Goal: Information Seeking & Learning: Learn about a topic

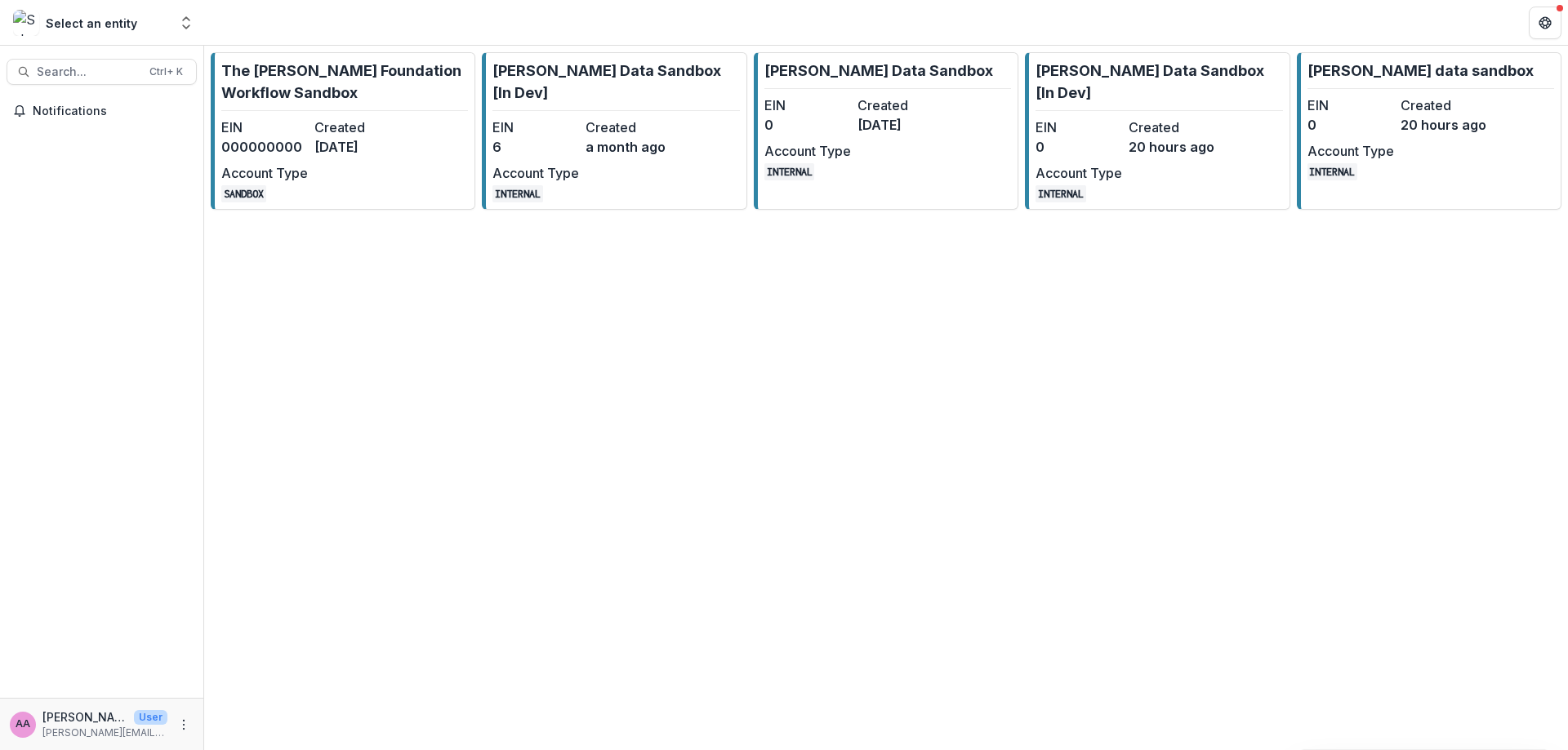
click at [727, 418] on div "The [PERSON_NAME] Foundation Workflow Sandbox EIN 000000000 Created [DATE] Acco…" at bounding box center [886, 398] width 1363 height 704
click at [406, 193] on link "The [PERSON_NAME] Foundation Workflow Sandbox EIN 000000000 Created [DATE] Acco…" at bounding box center [343, 131] width 264 height 158
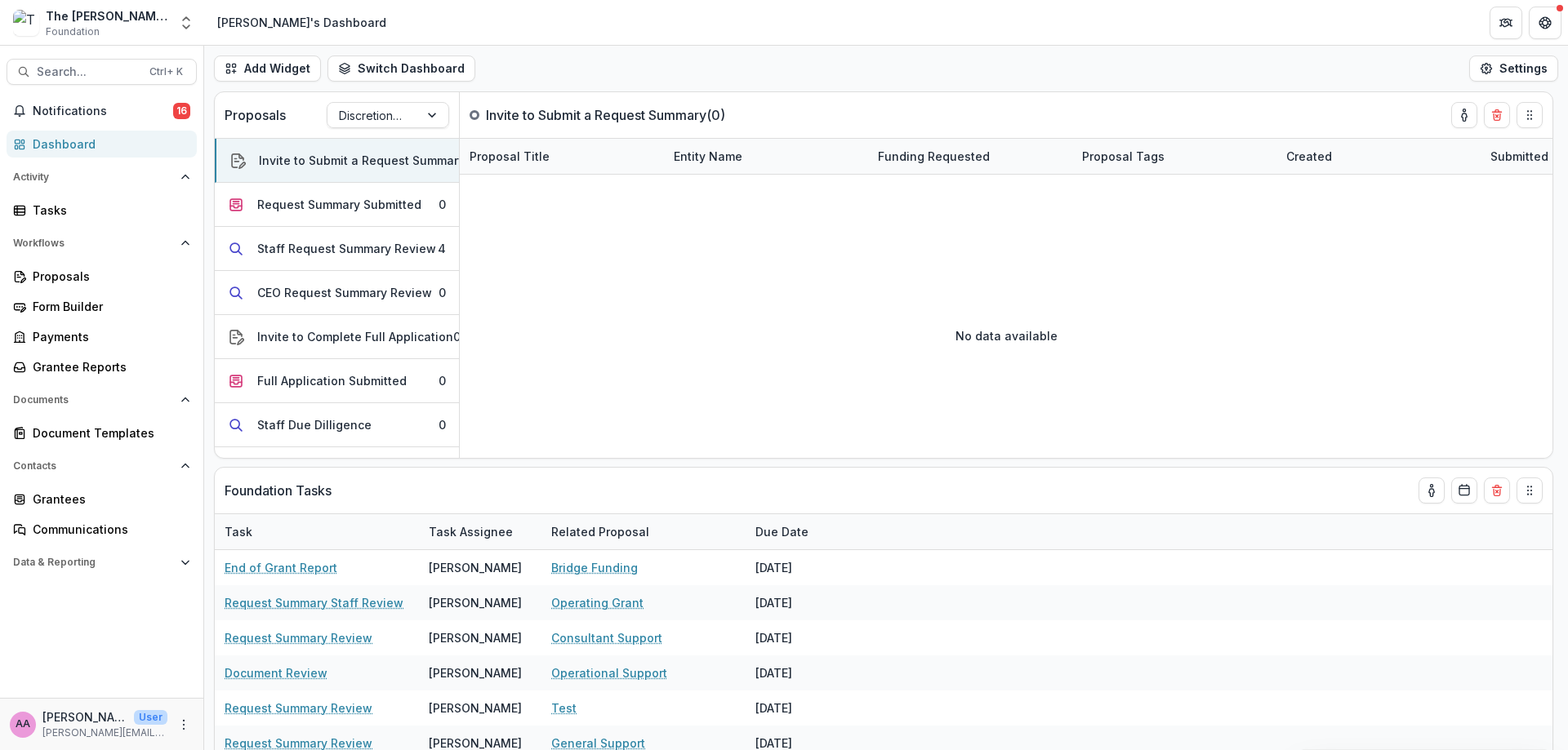
scroll to position [75, 0]
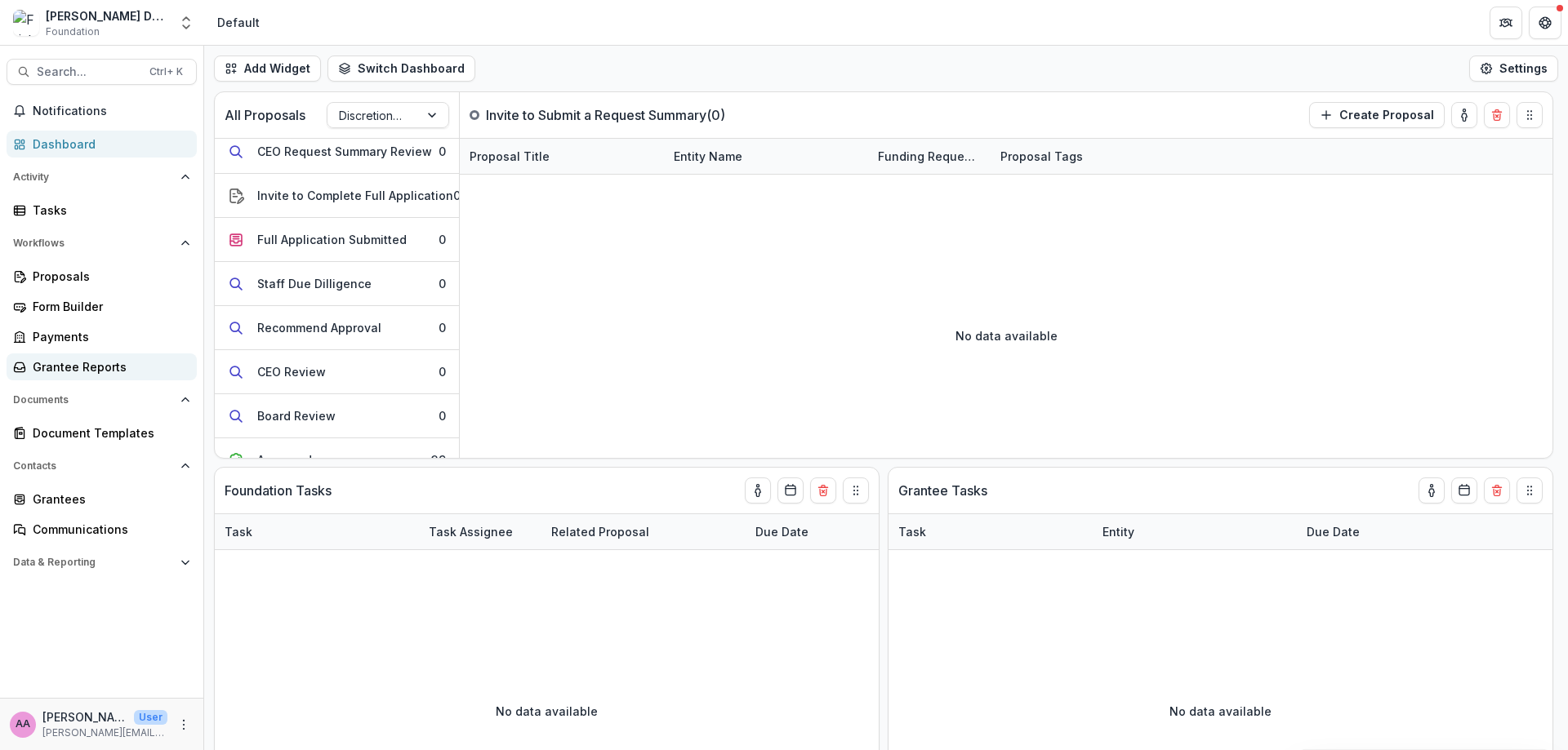
scroll to position [142, 0]
click at [63, 498] on div "Grantees" at bounding box center [108, 499] width 151 height 17
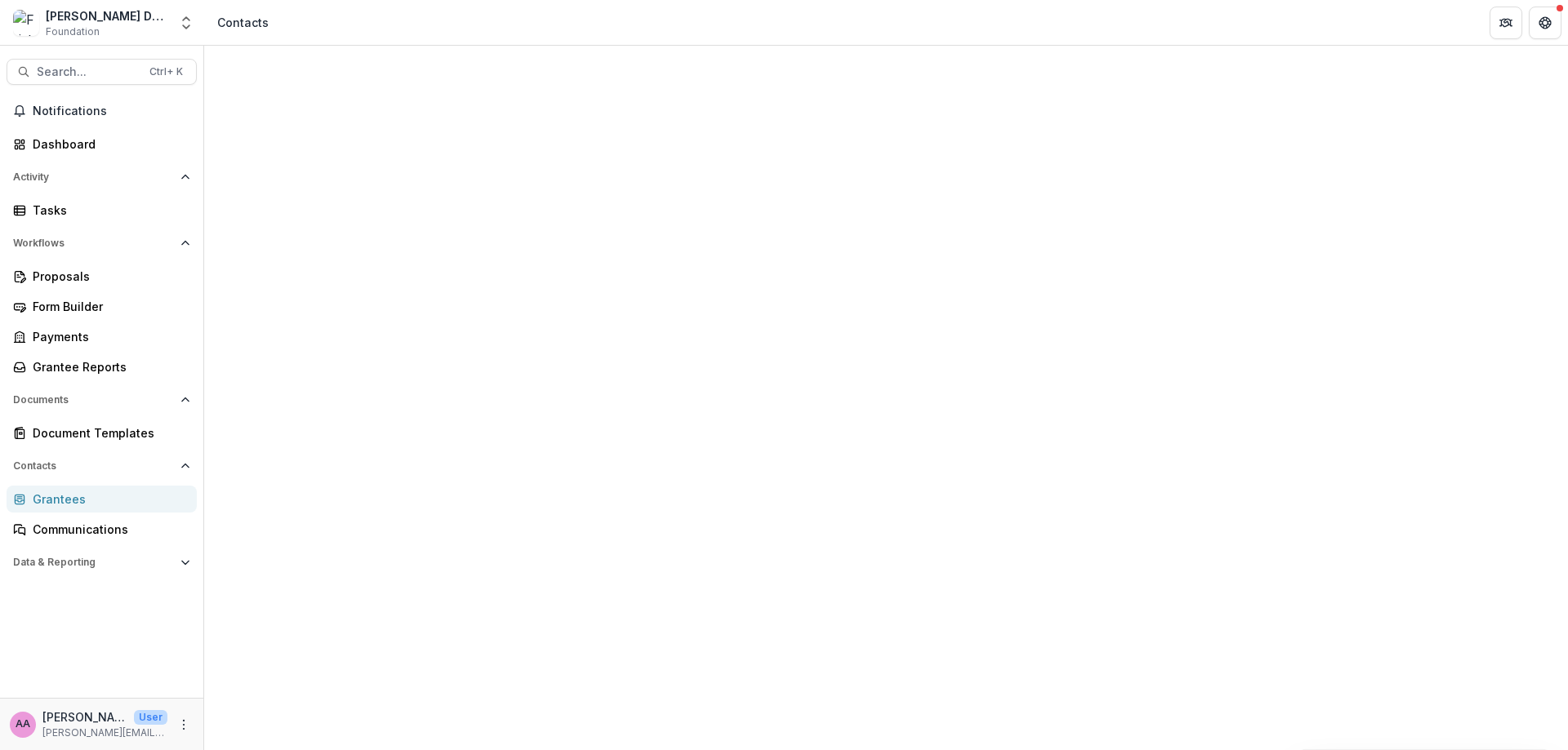
click at [458, 105] on div "Documents" at bounding box center [886, 114] width 1363 height 20
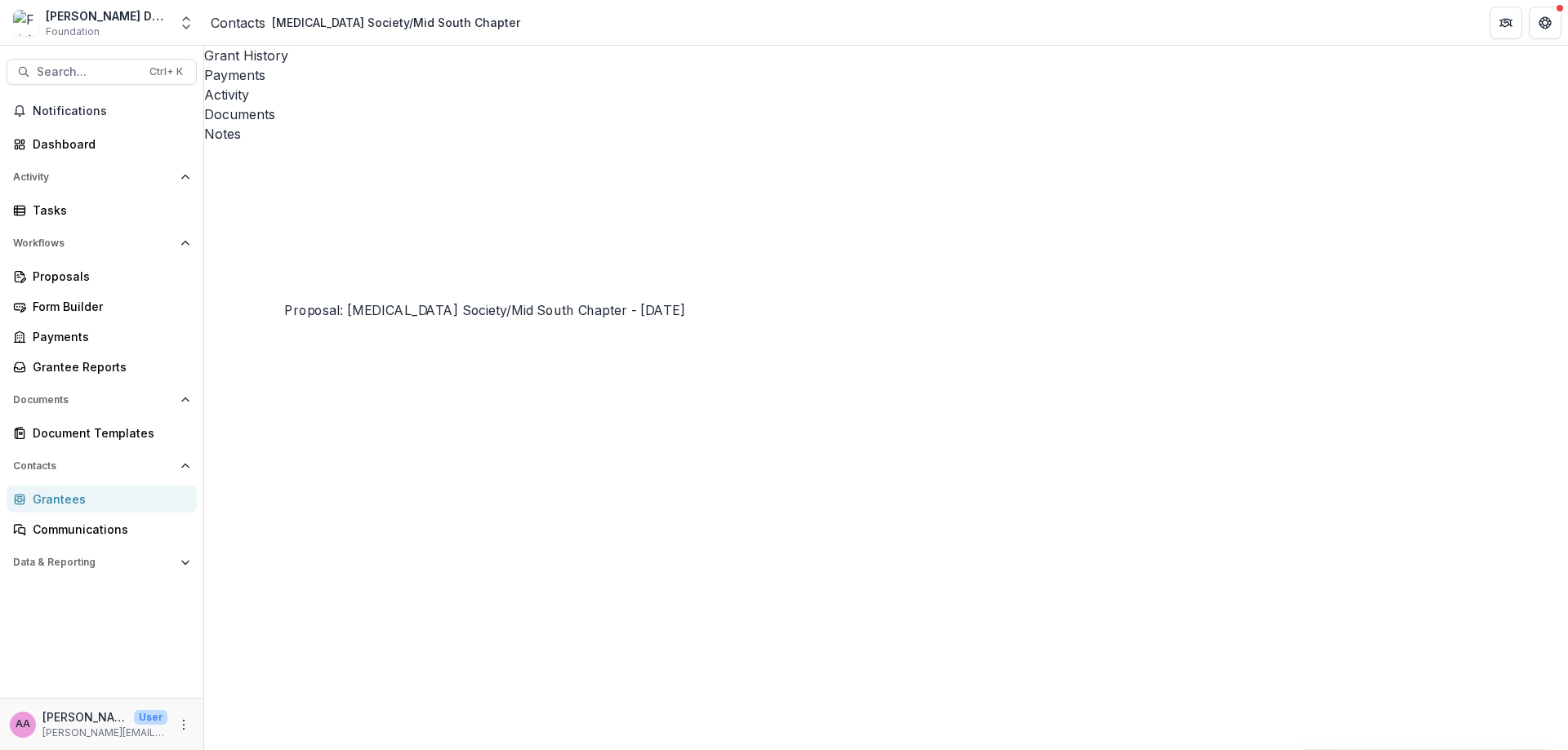
click at [13, 652] on button "Close" at bounding box center [7, 759] width 13 height 20
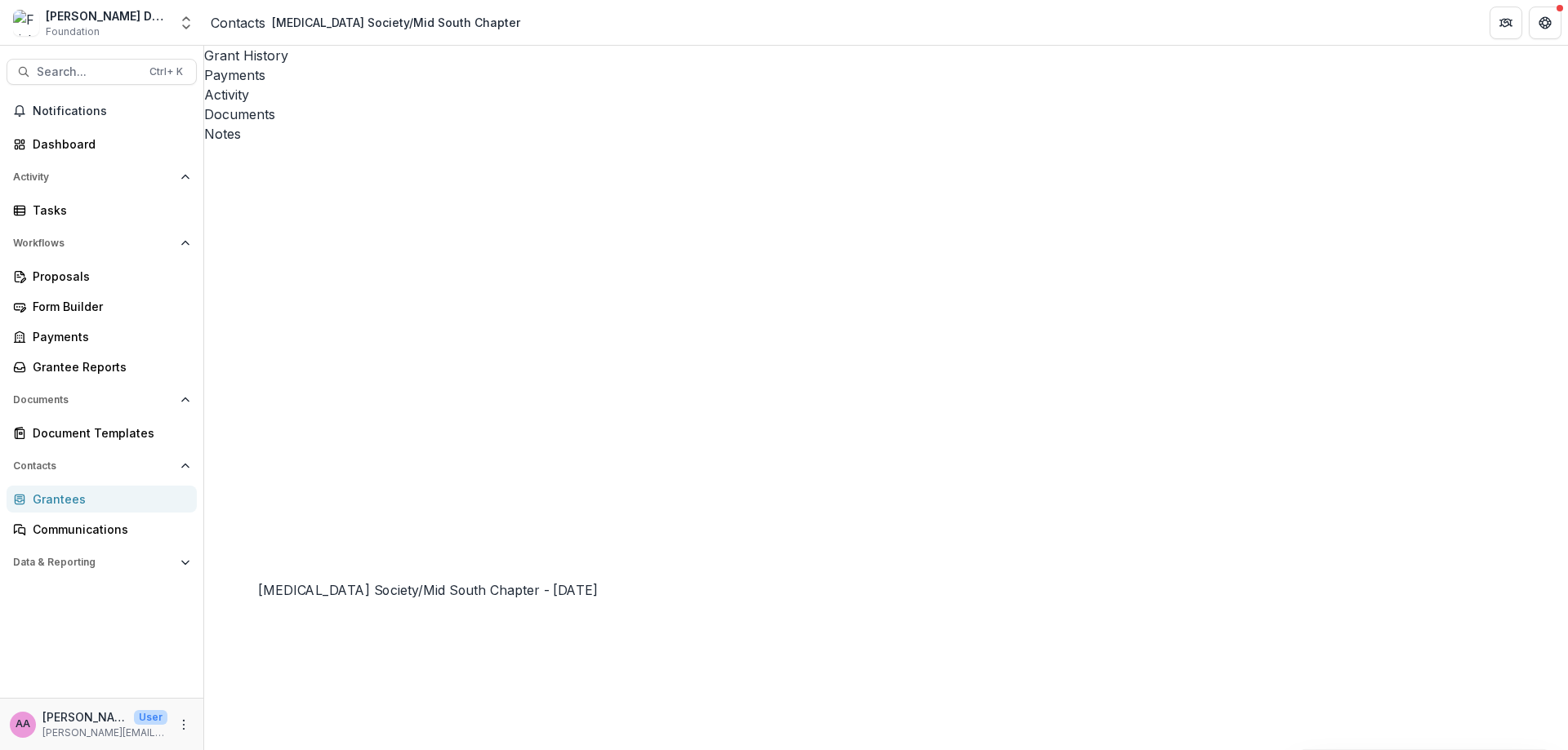
click at [13, 652] on button "Close" at bounding box center [7, 759] width 13 height 20
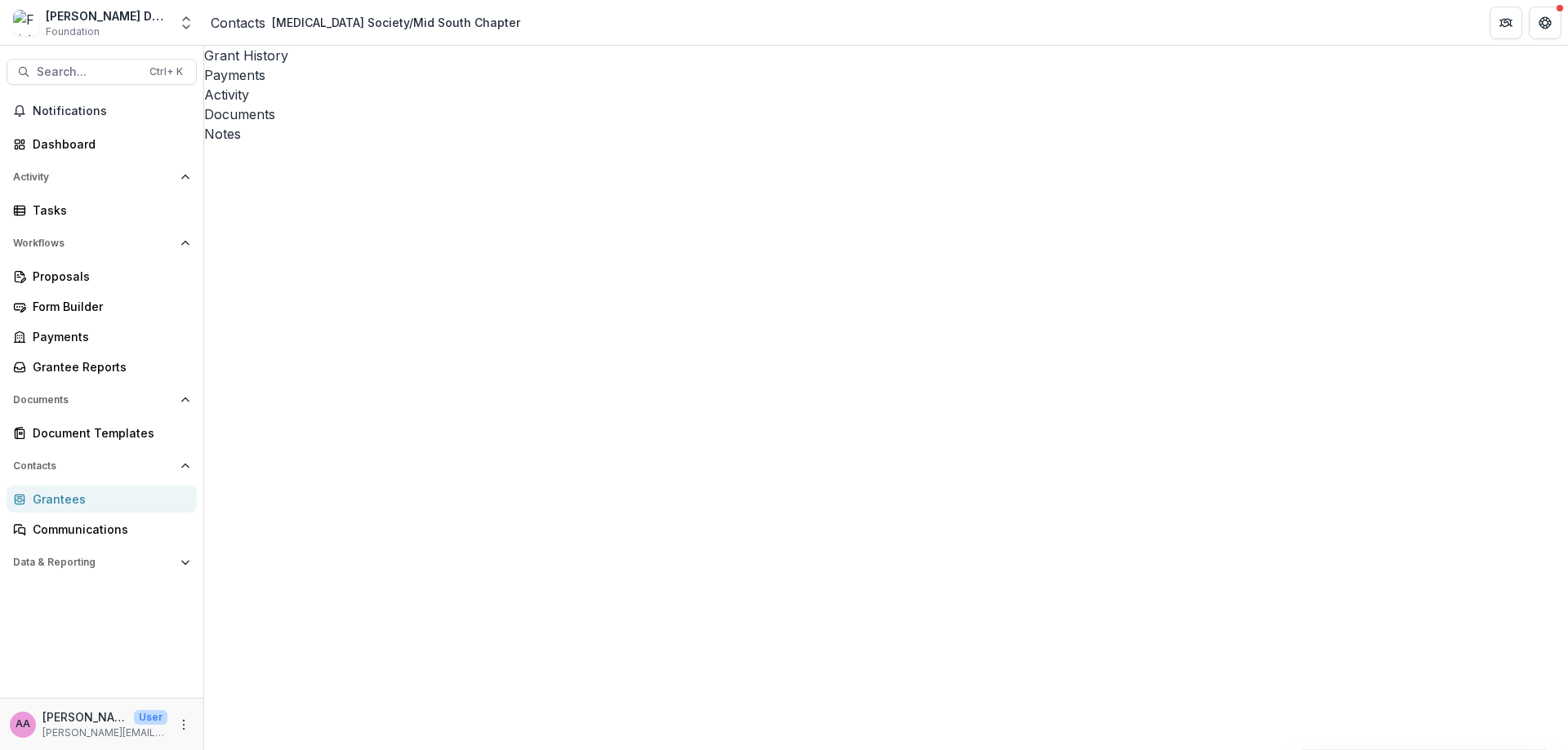
click at [273, 61] on div "Grant History" at bounding box center [886, 55] width 1363 height 20
